Goal: Task Accomplishment & Management: Use online tool/utility

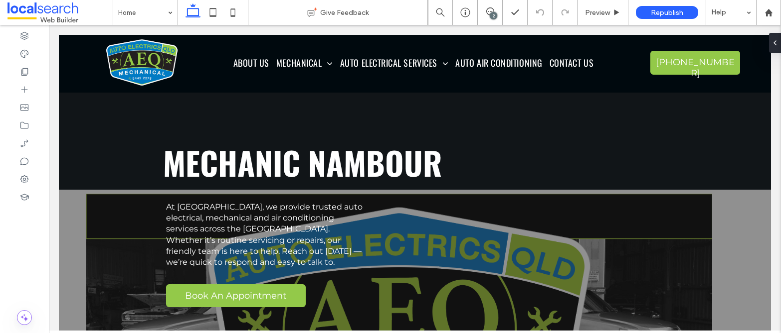
click at [493, 15] on div "2" at bounding box center [492, 15] width 7 height 7
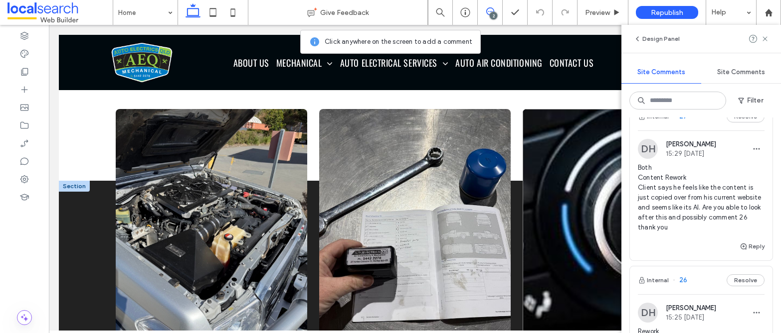
scroll to position [828, 0]
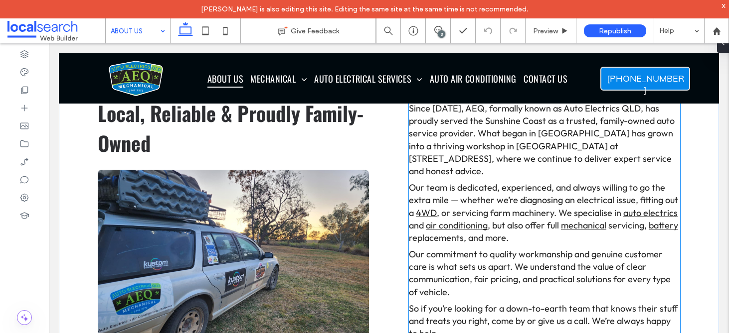
scroll to position [309, 0]
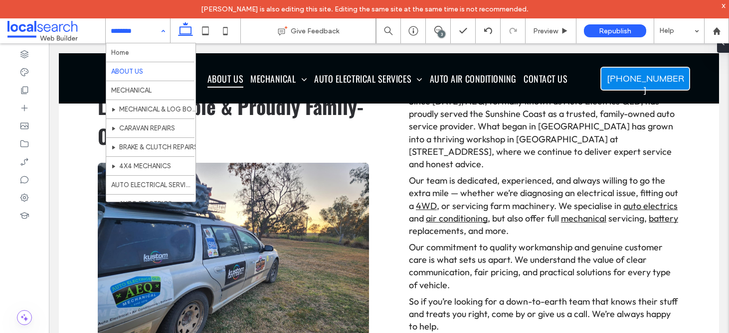
click at [135, 33] on input at bounding box center [135, 30] width 49 height 25
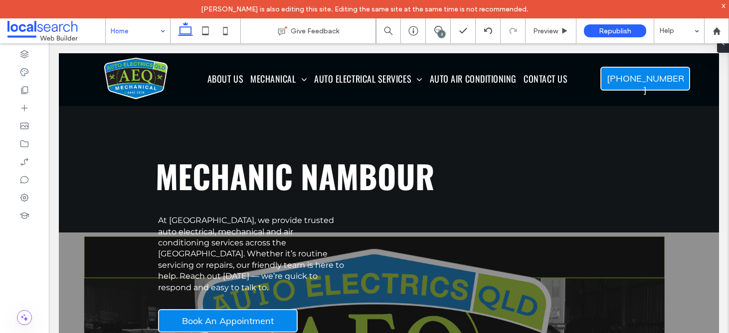
scroll to position [0, 0]
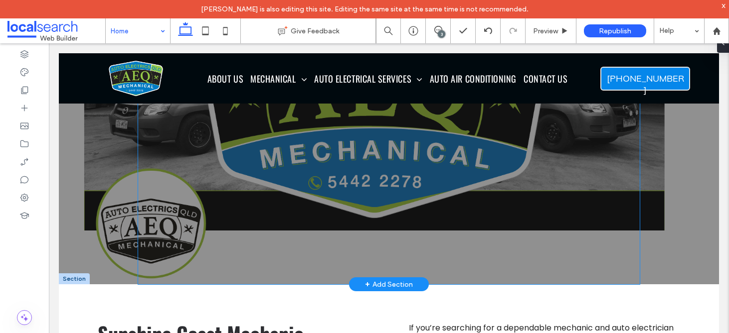
scroll to position [108, 0]
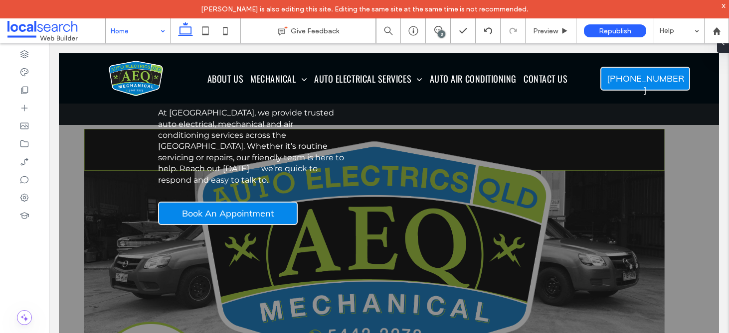
click at [441, 33] on div "3" at bounding box center [441, 33] width 7 height 7
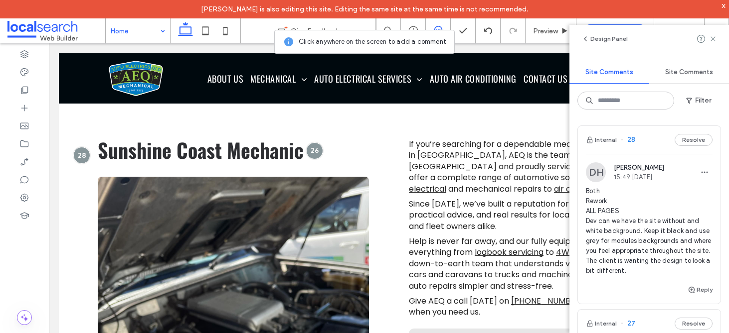
scroll to position [383, 0]
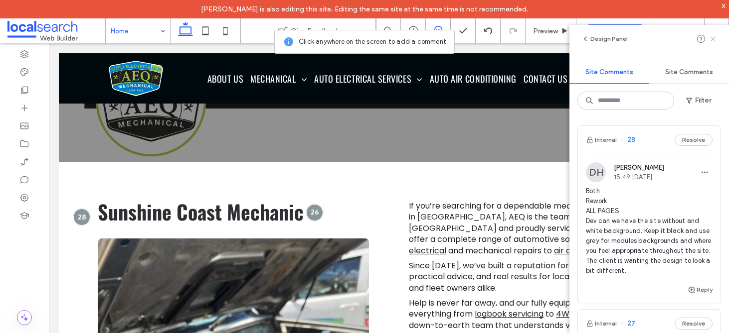
click at [713, 36] on icon at bounding box center [713, 39] width 8 height 8
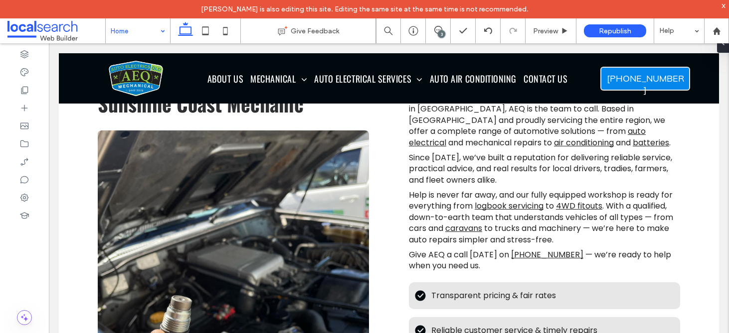
scroll to position [573, 0]
